Goal: Download file/media

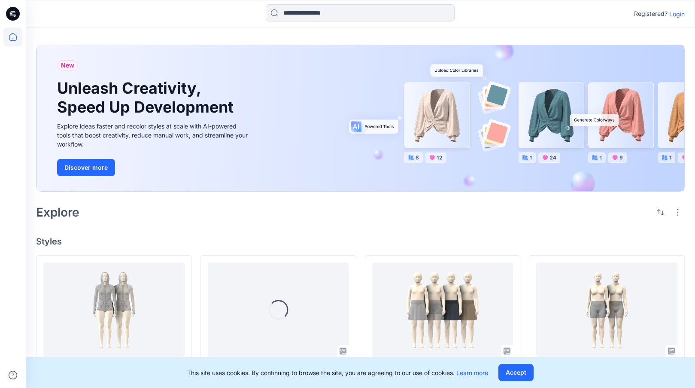
click at [683, 12] on p "Login" at bounding box center [676, 13] width 15 height 9
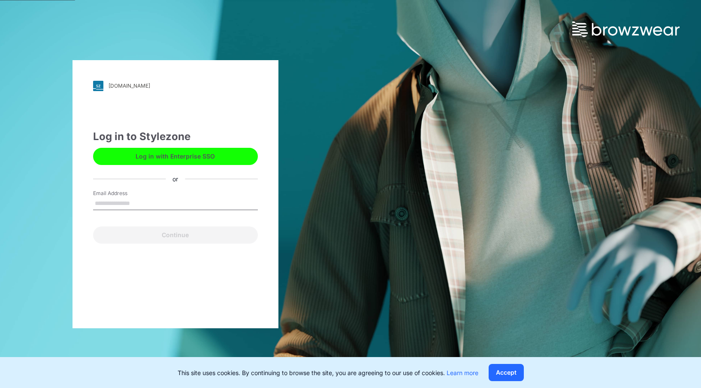
click at [187, 154] on button "Log in with Enterprise SSO" at bounding box center [175, 156] width 165 height 17
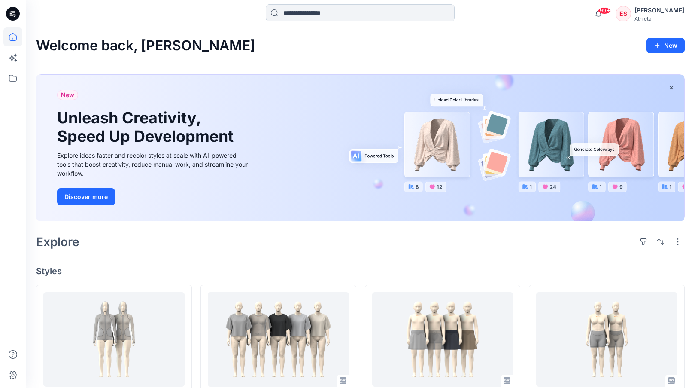
click at [338, 12] on input at bounding box center [360, 12] width 189 height 17
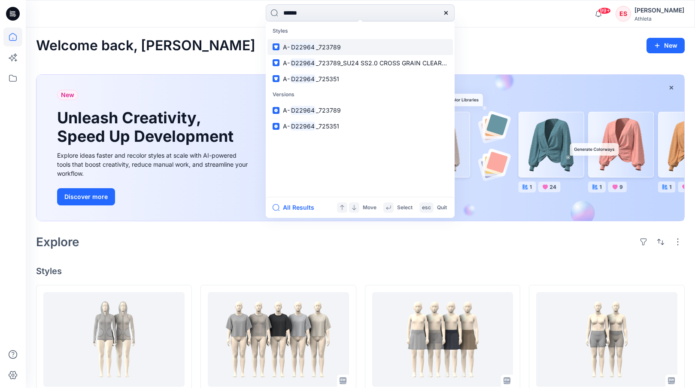
type input "******"
click at [306, 46] on mark "D22964" at bounding box center [303, 47] width 26 height 10
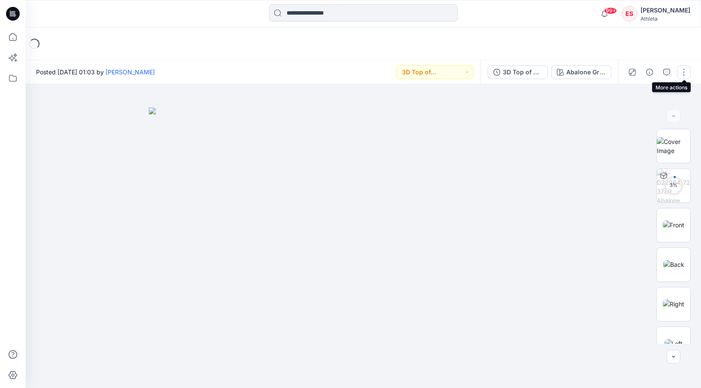
click at [687, 73] on button "button" at bounding box center [684, 72] width 14 height 14
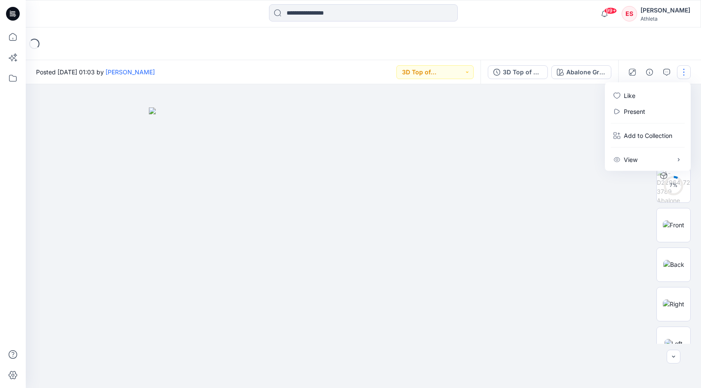
click at [612, 242] on div at bounding box center [364, 235] width 676 height 303
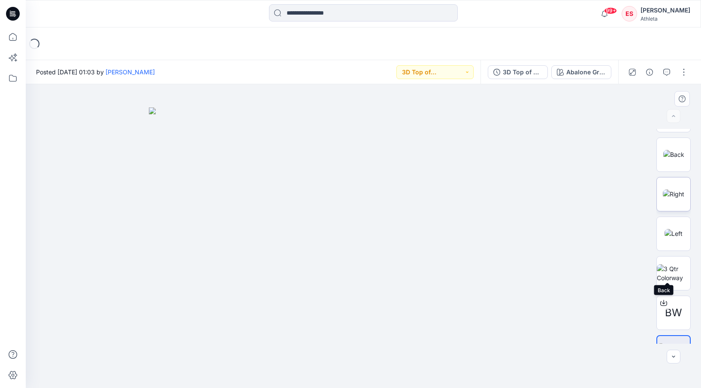
scroll to position [136, 0]
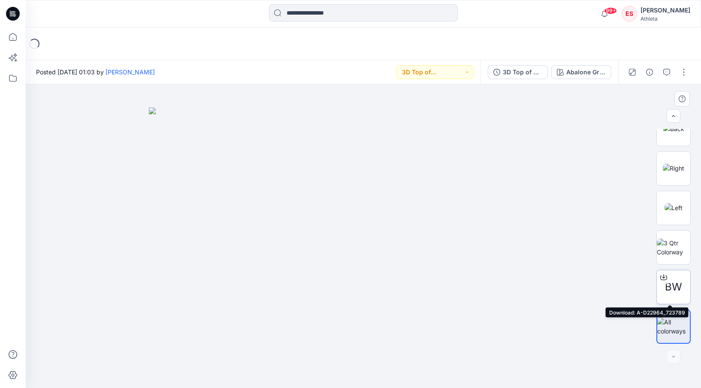
click at [660, 276] on icon at bounding box center [663, 276] width 7 height 7
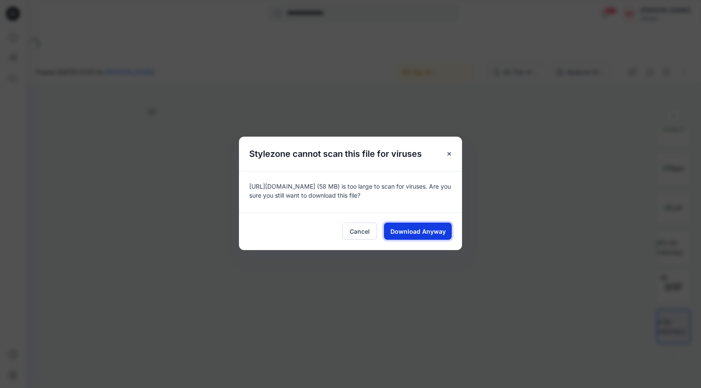
click at [413, 238] on button "Download Anyway" at bounding box center [418, 230] width 68 height 17
